Goal: Find specific page/section

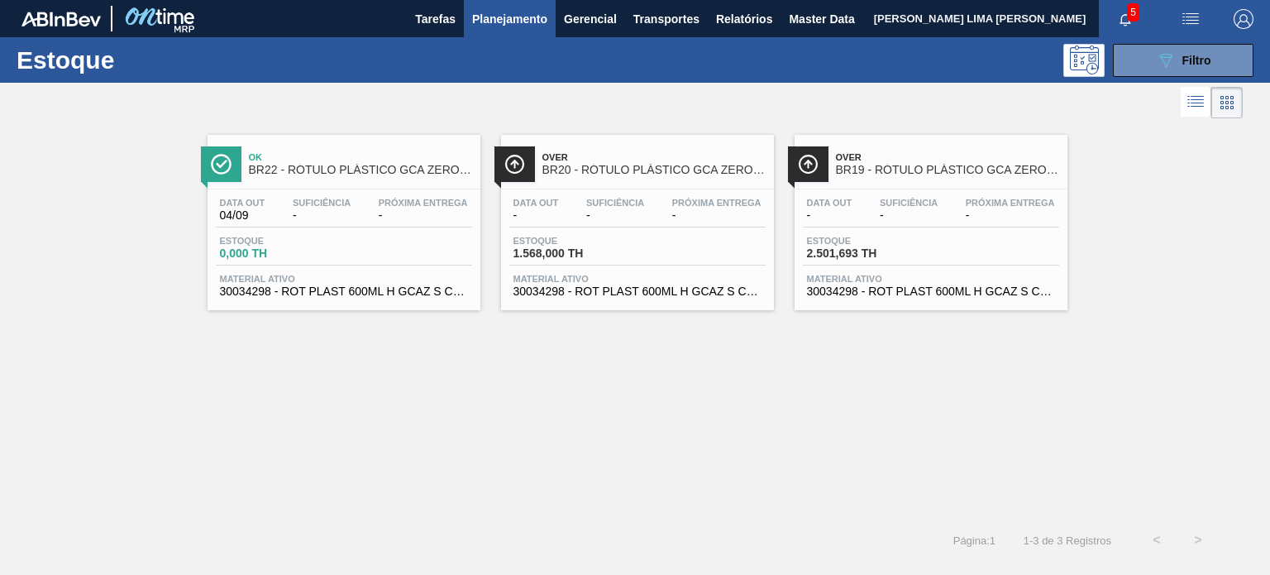
click at [1184, 60] on span "Filtro" at bounding box center [1197, 60] width 29 height 13
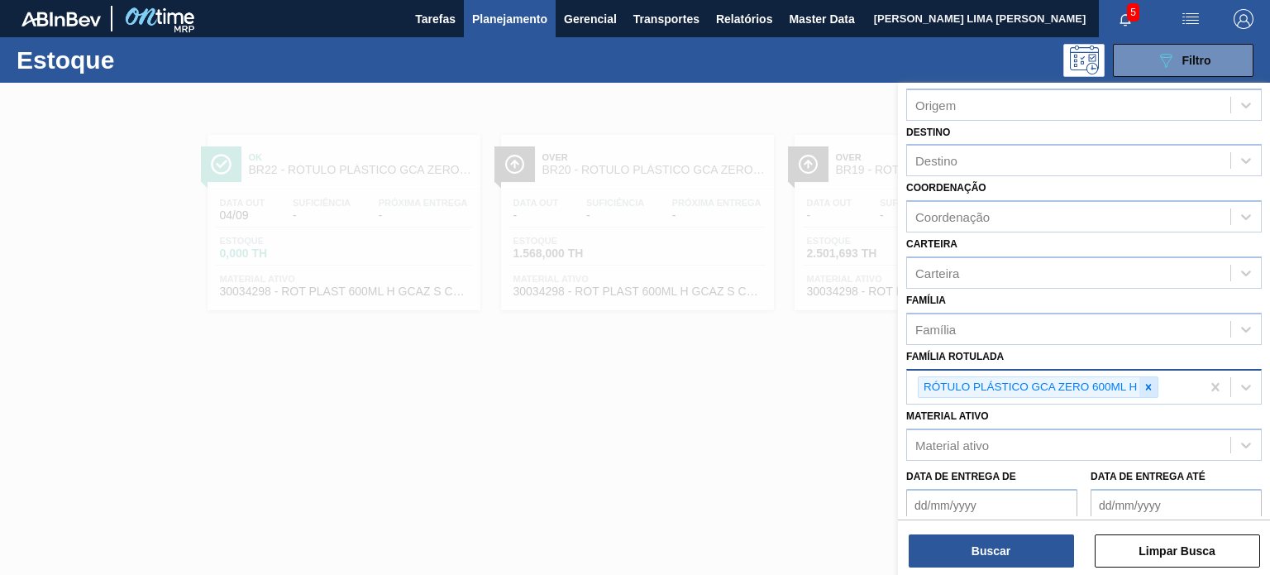
click at [1146, 381] on icon at bounding box center [1149, 387] width 12 height 12
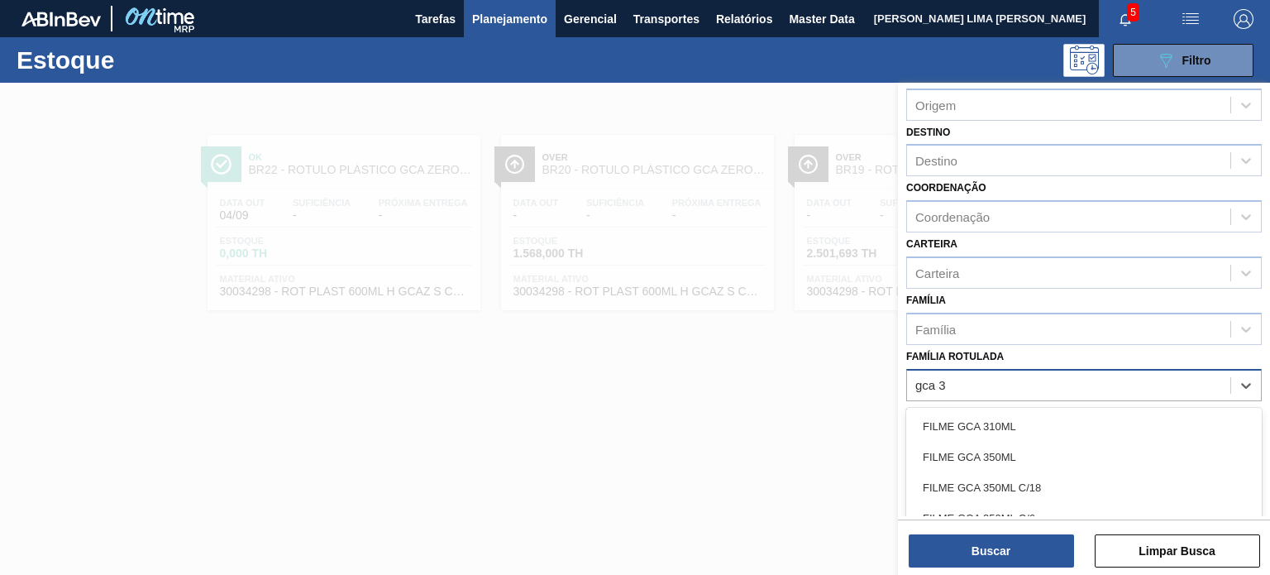
type Rotulada "gca 3l"
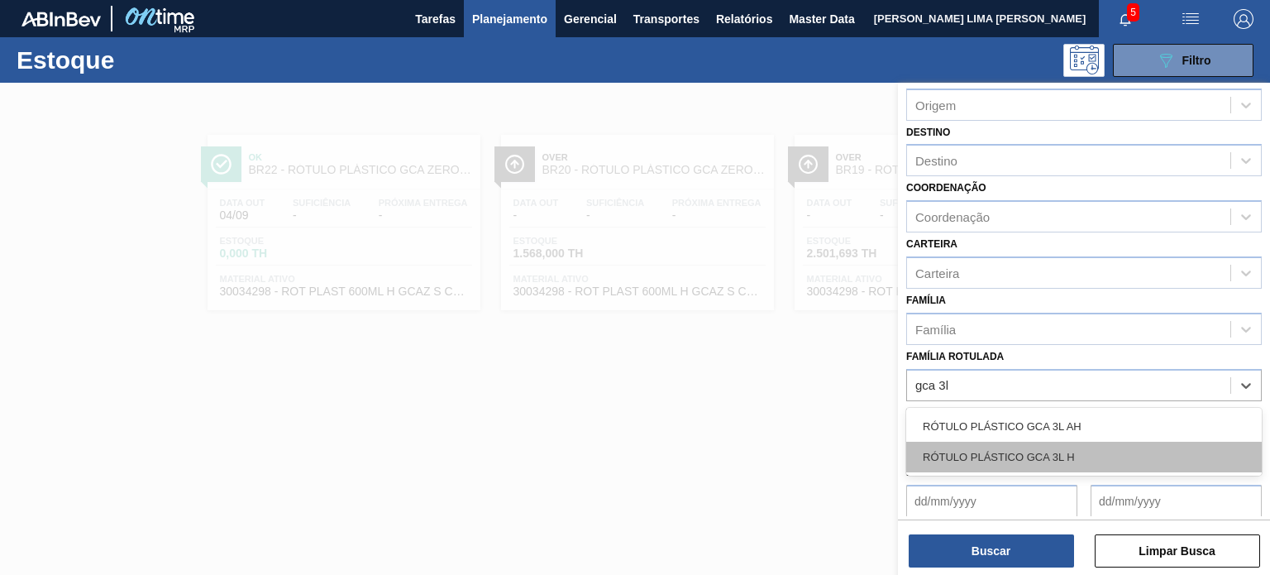
click at [1095, 449] on div "RÓTULO PLÁSTICO GCA 3L H" at bounding box center [1085, 457] width 356 height 31
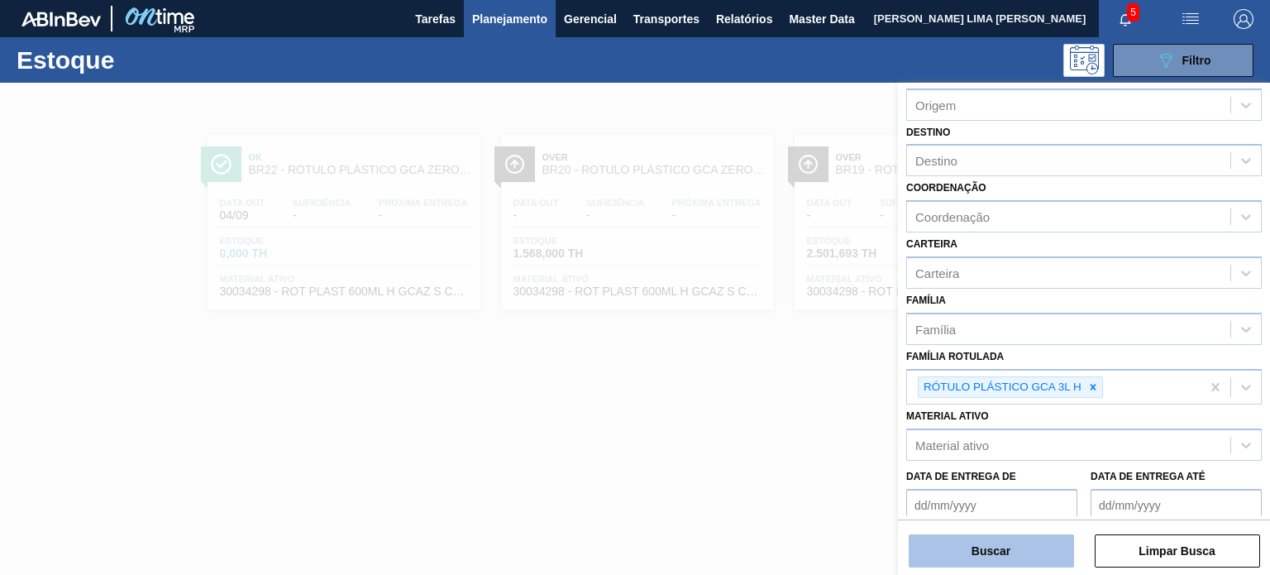
click at [1026, 545] on button "Buscar" at bounding box center [991, 550] width 165 height 33
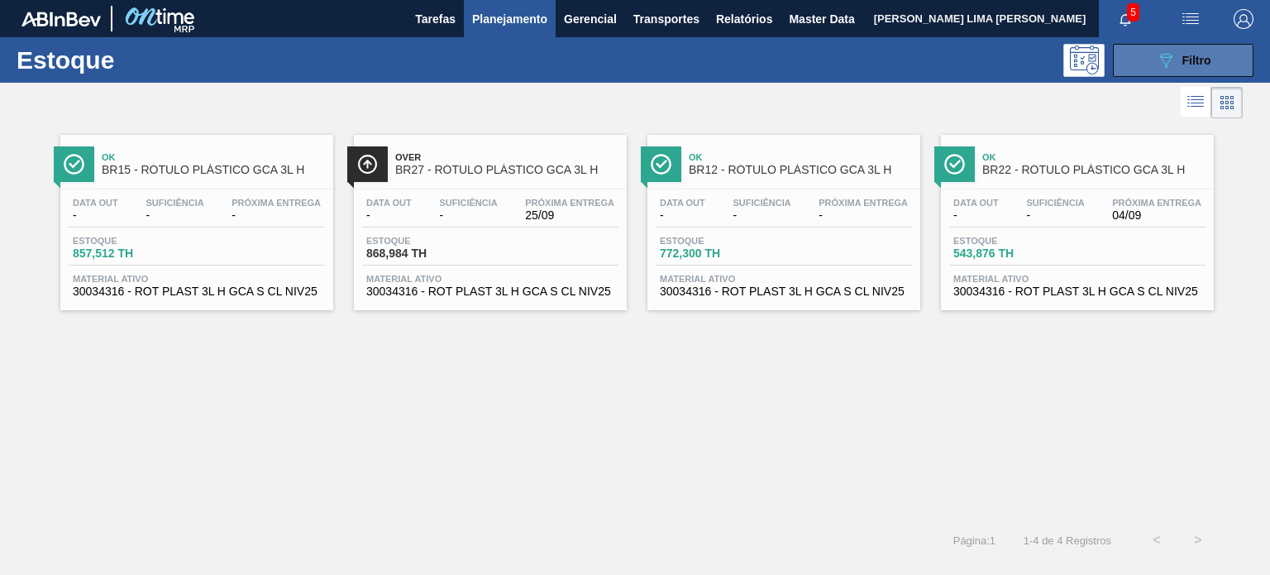
click at [1130, 69] on button "089F7B8B-B2A5-4AFE-B5C0-19BA573D28AC Filtro" at bounding box center [1183, 60] width 141 height 33
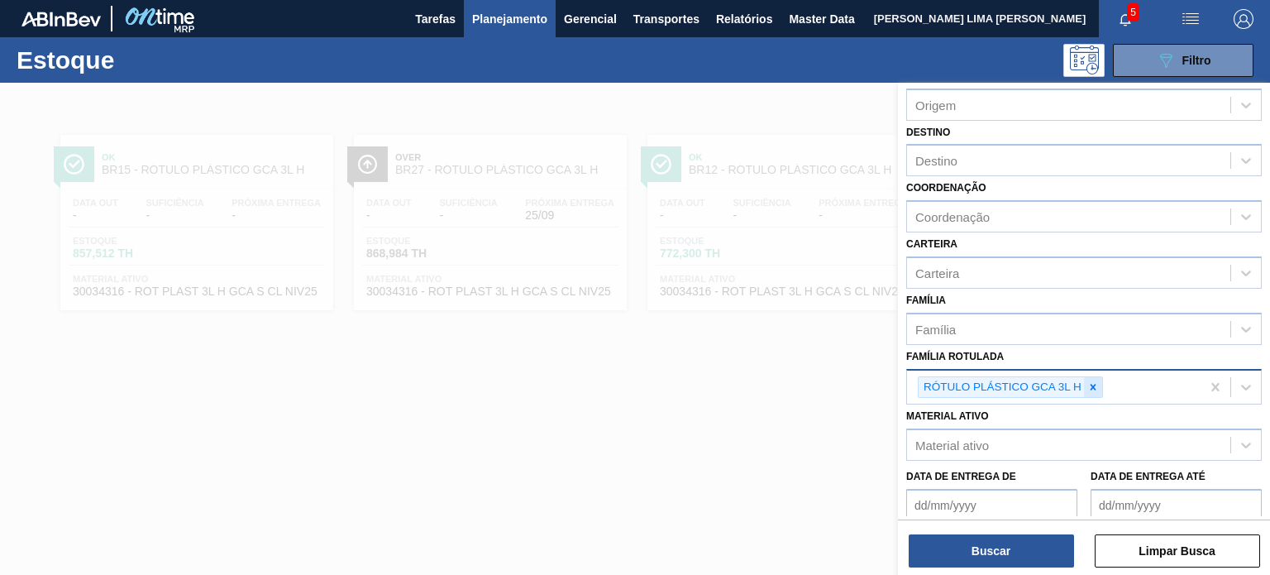
click at [1092, 388] on icon at bounding box center [1094, 387] width 12 height 12
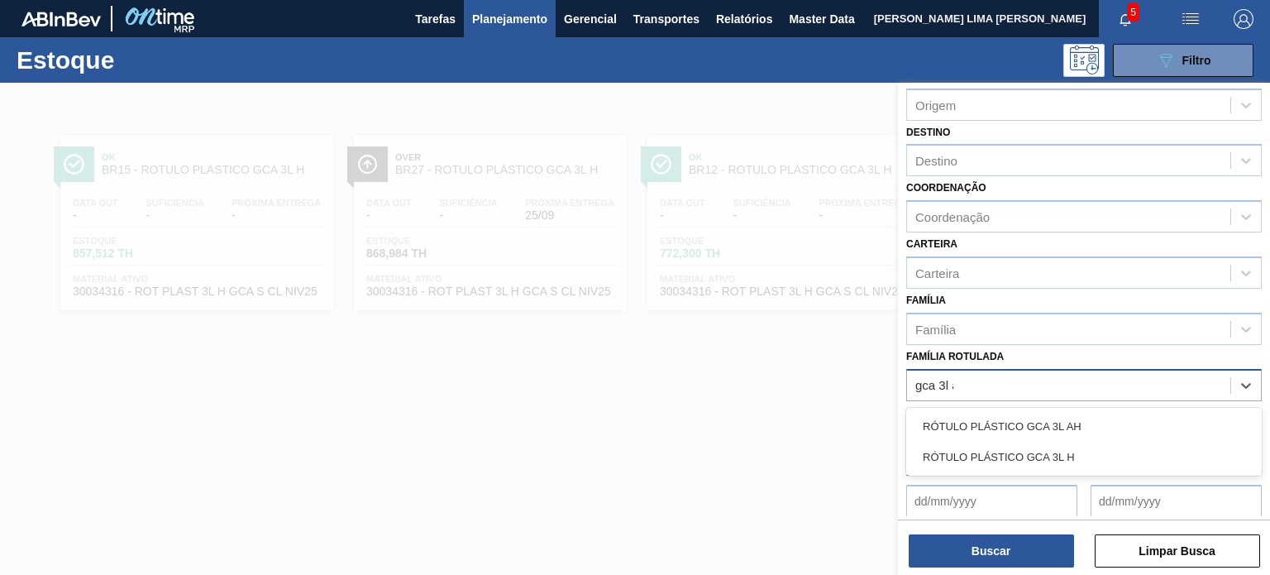
type Rotulada "gca 3l ah"
click at [1062, 408] on div "RÓTULO PLÁSTICO GCA 3L AH" at bounding box center [1085, 426] width 356 height 37
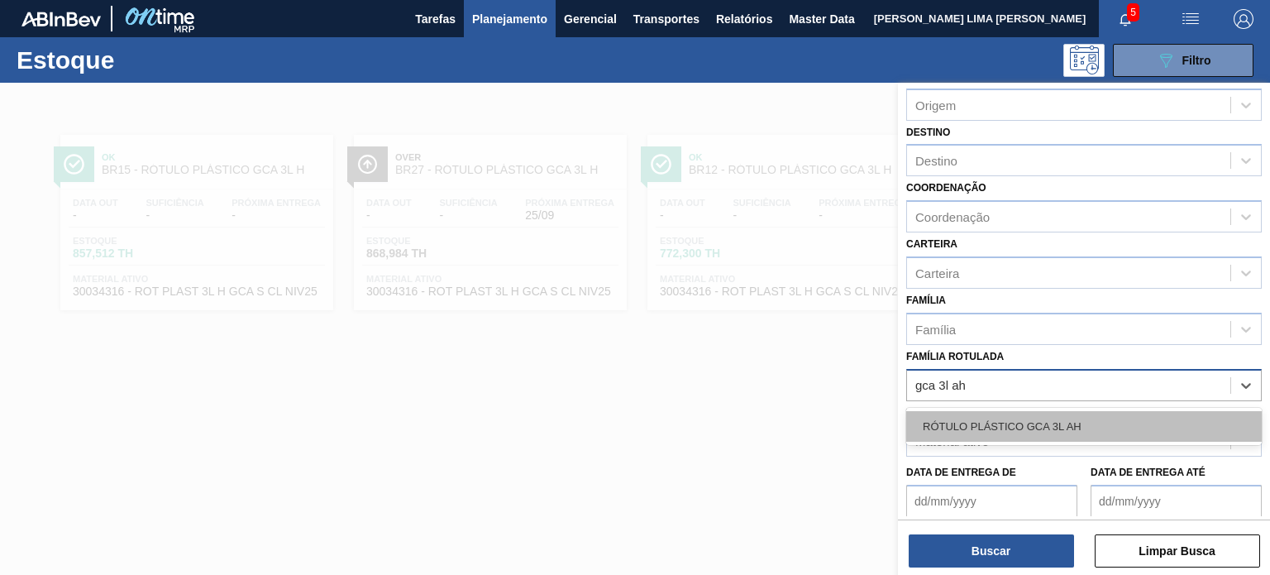
click at [1061, 411] on div "RÓTULO PLÁSTICO GCA 3L AH" at bounding box center [1085, 426] width 356 height 31
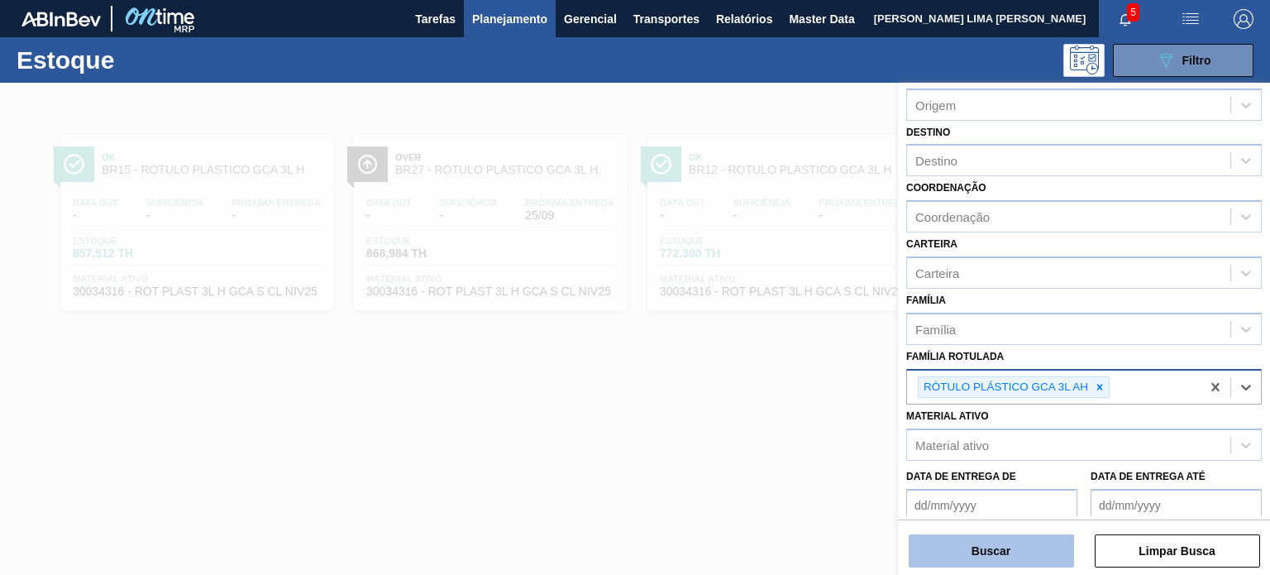
click at [1049, 543] on button "Buscar" at bounding box center [991, 550] width 165 height 33
